Goal: Find specific page/section: Find specific page/section

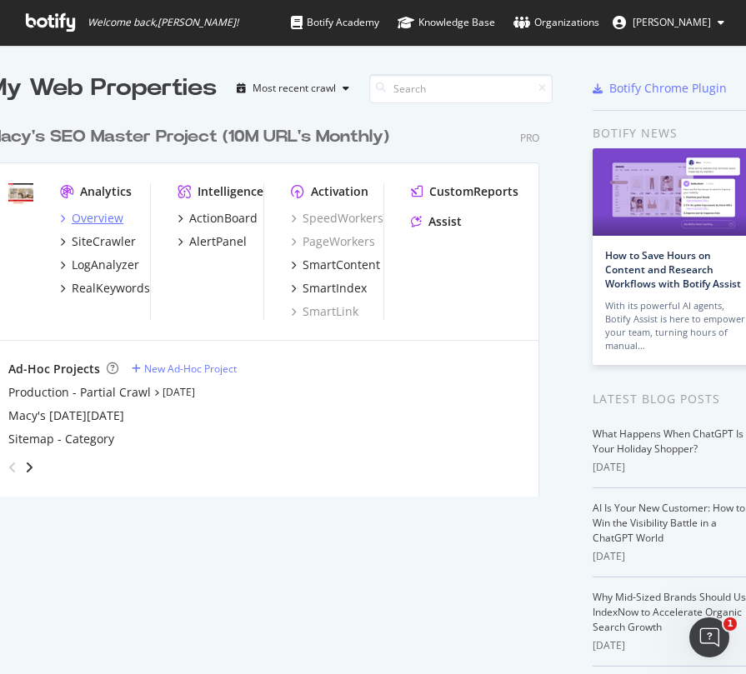
click at [86, 218] on div "Overview" at bounding box center [98, 218] width 52 height 17
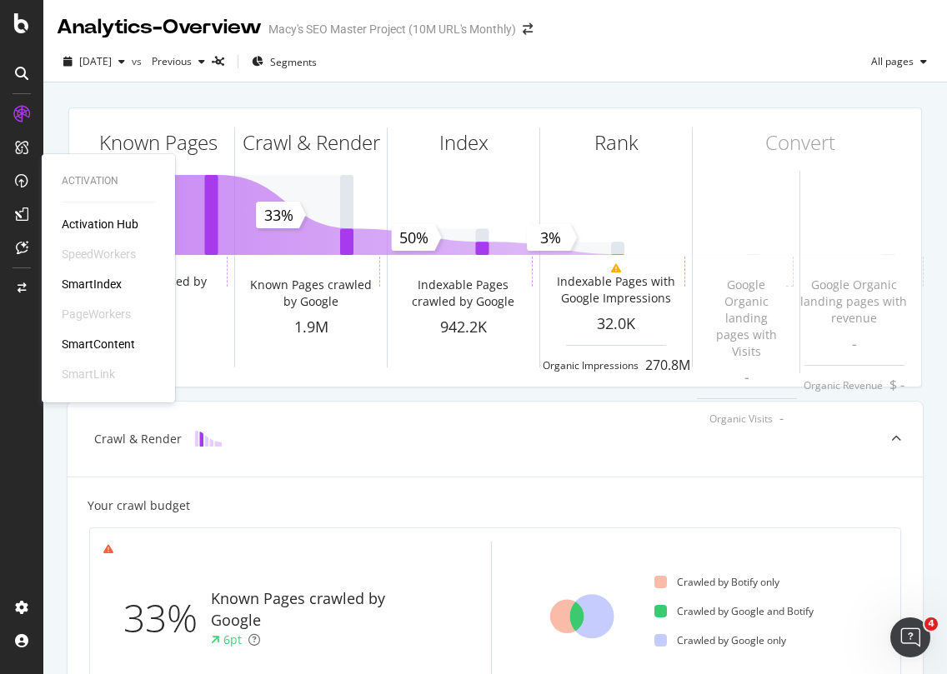
click at [85, 280] on div "SmartIndex" at bounding box center [92, 284] width 60 height 17
